Goal: Task Accomplishment & Management: Manage account settings

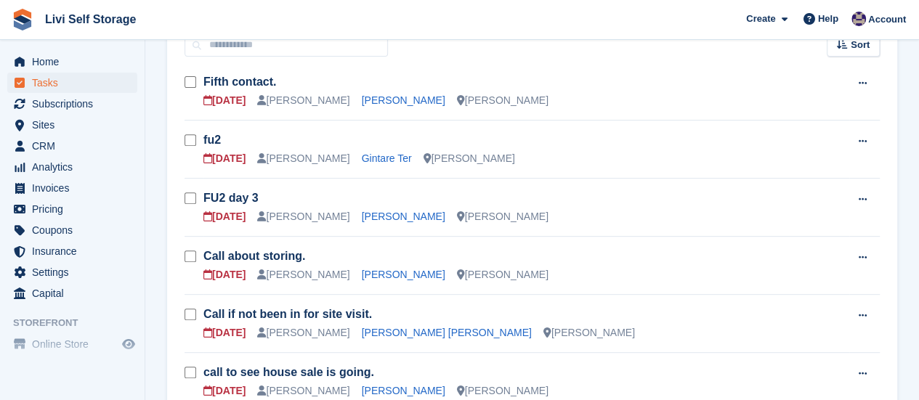
scroll to position [218, 0]
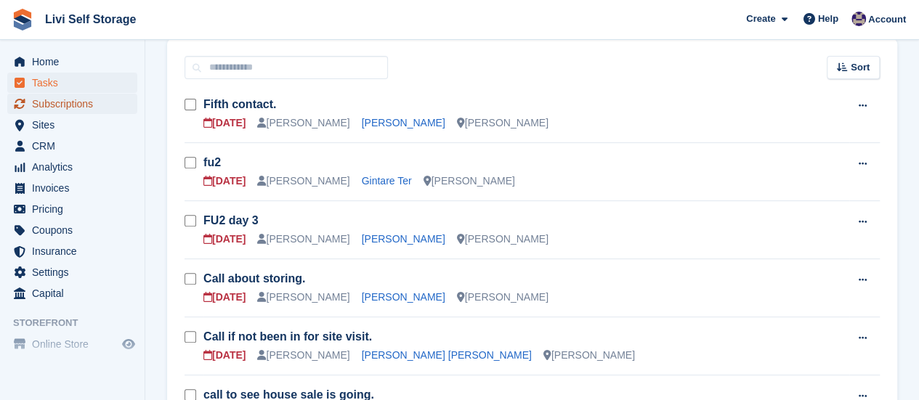
click at [66, 104] on span "Subscriptions" at bounding box center [75, 104] width 87 height 20
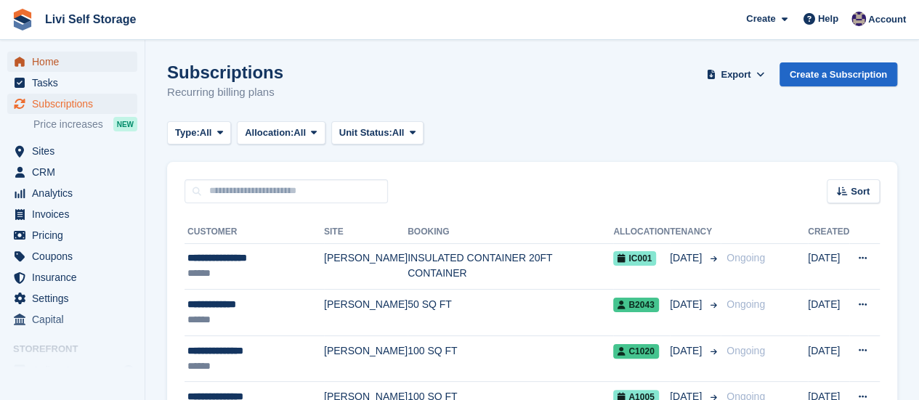
click at [50, 65] on span "Home" at bounding box center [75, 62] width 87 height 20
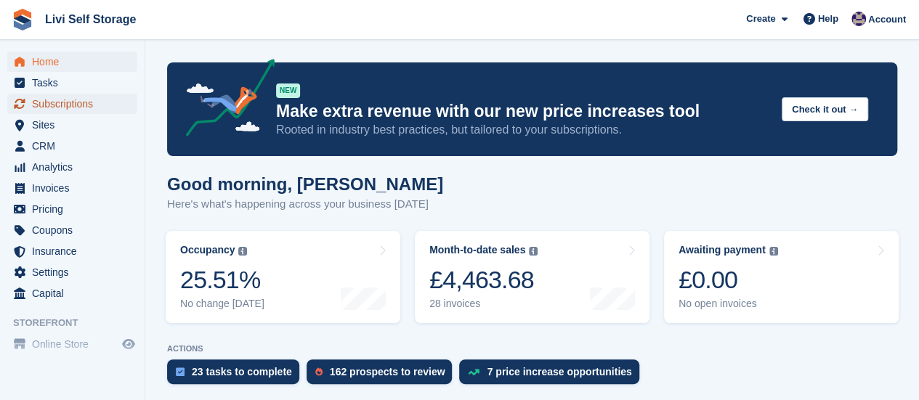
click at [76, 104] on span "Subscriptions" at bounding box center [75, 104] width 87 height 20
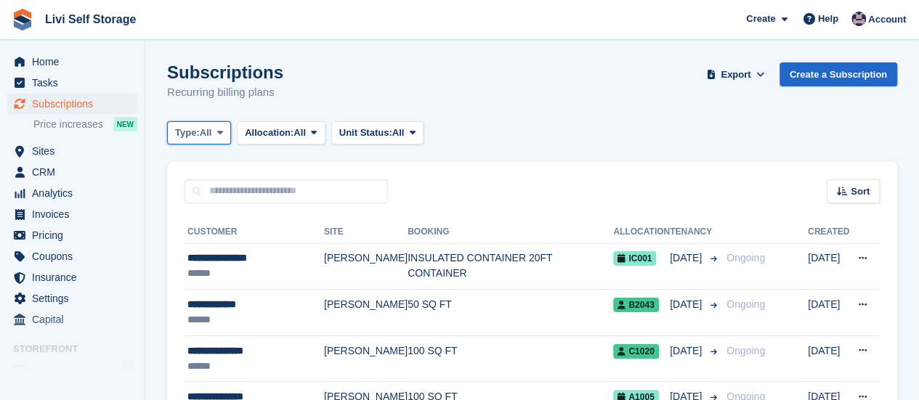
click at [223, 129] on icon at bounding box center [220, 132] width 6 height 9
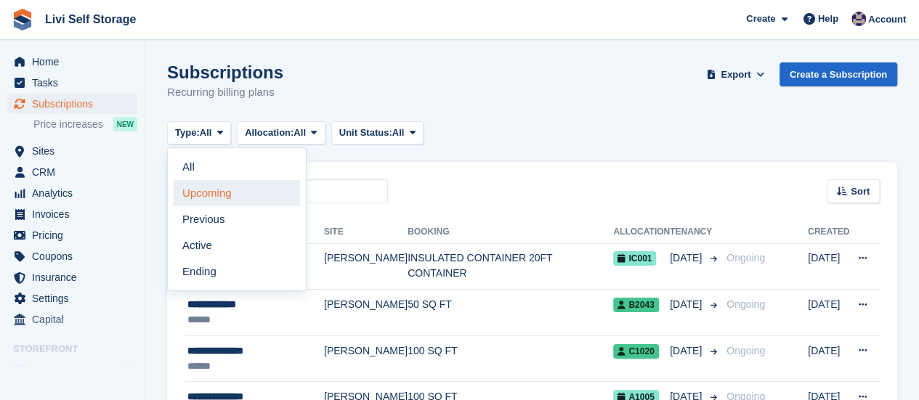
click at [218, 195] on link "Upcoming" at bounding box center [237, 193] width 126 height 26
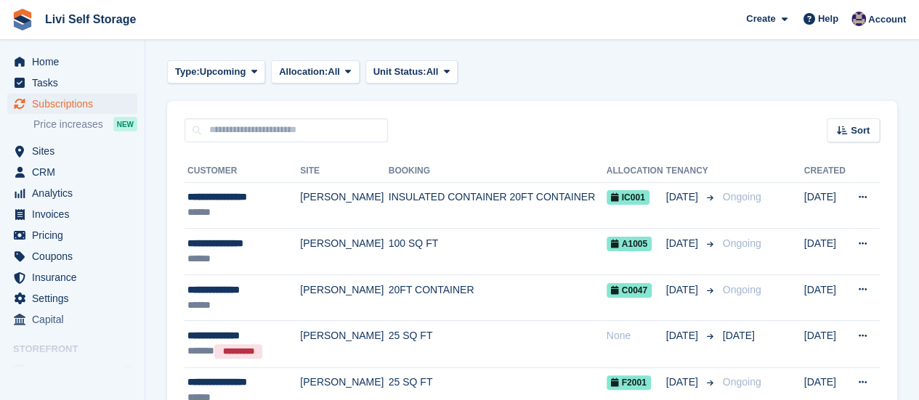
scroll to position [145, 0]
